Goal: Use online tool/utility: Utilize a website feature to perform a specific function

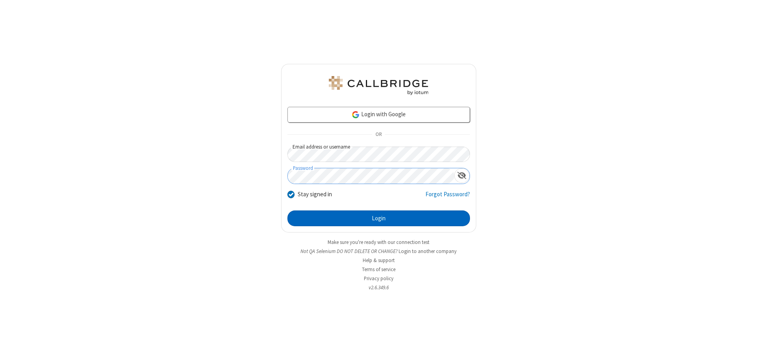
click at [378, 218] on button "Login" at bounding box center [378, 218] width 182 height 16
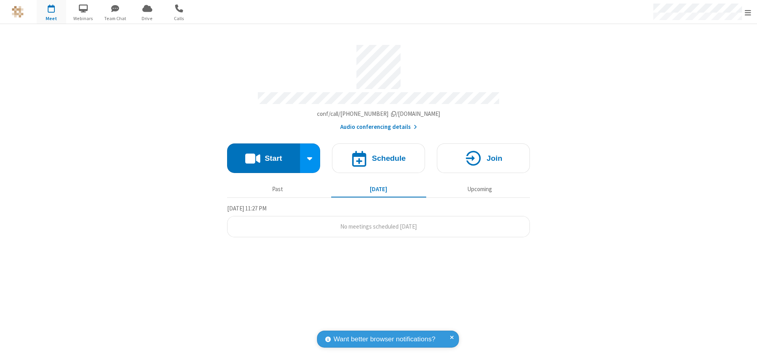
click at [263, 154] on button "Start" at bounding box center [263, 158] width 73 height 30
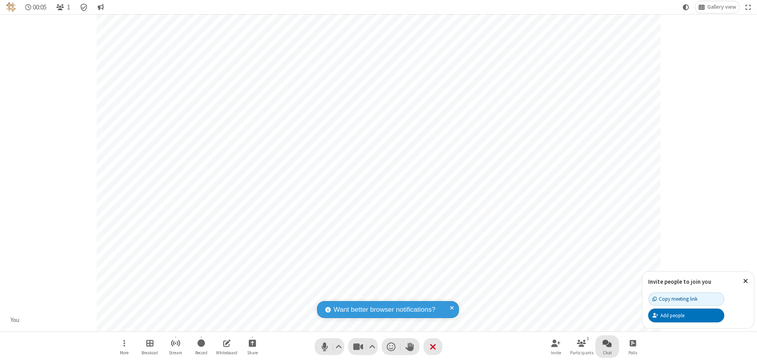
click at [607, 343] on span "Open chat" at bounding box center [606, 343] width 9 height 10
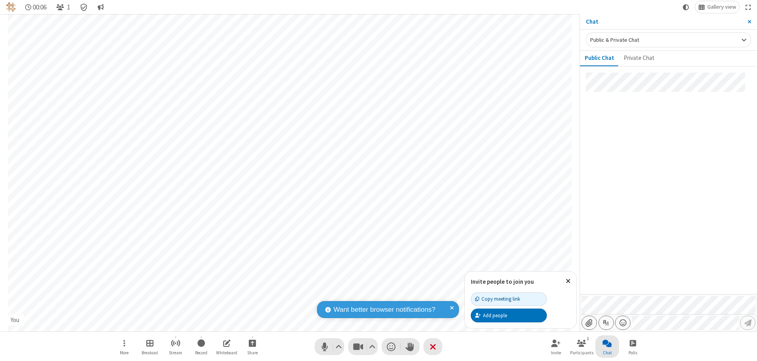
type input "C:\fakepath\doc_test.docx"
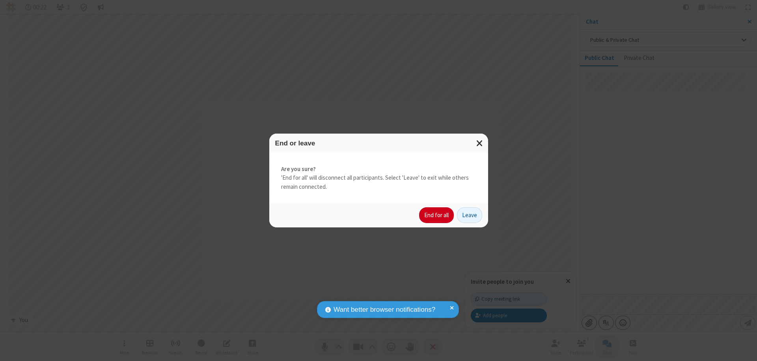
click at [437, 215] on button "End for all" at bounding box center [436, 215] width 35 height 16
